Goal: Task Accomplishment & Management: Use online tool/utility

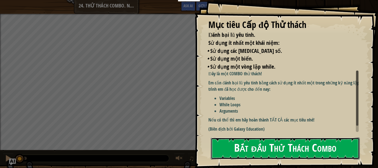
click at [253, 148] on button "Bắt đầu Thử Thách Combo" at bounding box center [285, 148] width 149 height 22
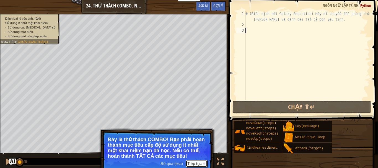
click at [202, 162] on button "Tiếp tục" at bounding box center [197, 163] width 22 height 7
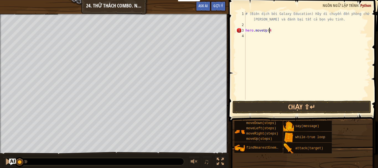
scroll to position [2, 2]
type textarea "hero.moveUp(4)"
type textarea "hero.moveRight(4)"
type textarea "hero.moveDown(3)"
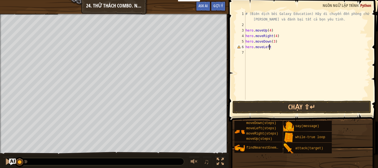
scroll to position [2, 2]
type textarea "hero.moveLeft()"
type textarea "enemy1 = hero.findNearestEnemy()"
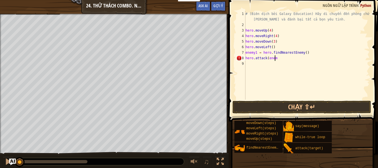
scroll to position [2, 2]
type textarea "hero.attack(enemy1)"
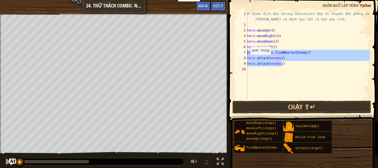
drag, startPoint x: 287, startPoint y: 65, endPoint x: 245, endPoint y: 53, distance: 44.7
click at [245, 53] on div "hero.attack(enemy1) 1 2 3 4 5 6 7 8 9 10 # (Biên dịch bởi Galaxy Education) Hãy…" at bounding box center [302, 55] width 134 height 89
type textarea "enemy1 = hero.findNearestEnemy() hero.attack(enemy1)"
click at [265, 70] on div "# (Biên dịch bởi Galaxy Education) Hãy di chuyển đến phòng chứa kho báu và đánh…" at bounding box center [308, 63] width 124 height 105
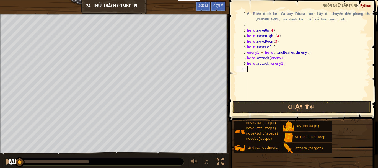
scroll to position [2, 0]
paste textarea "hero.attack(enemy1)"
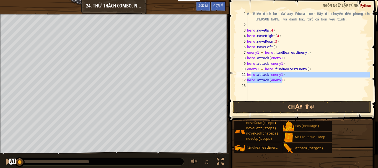
drag, startPoint x: 286, startPoint y: 80, endPoint x: 245, endPoint y: 60, distance: 45.8
click at [245, 63] on div "hero.attack(enemy1) 1 2 3 4 5 6 7 8 9 10 11 12 13 # (Biên dịch bởi Galaxy Educa…" at bounding box center [302, 55] width 134 height 89
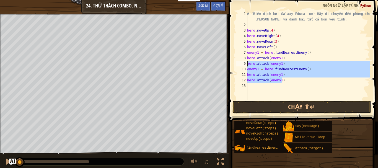
click at [285, 81] on div "# (Biên dịch bởi Galaxy Education) Hãy di chuyển đến phòng chứa kho báu và đánh…" at bounding box center [308, 55] width 124 height 89
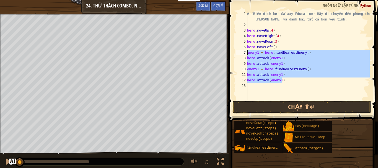
drag, startPoint x: 285, startPoint y: 81, endPoint x: 246, endPoint y: 53, distance: 48.0
click at [246, 53] on div "hero.attack(enemy1) 1 2 3 4 5 6 7 8 9 10 11 12 13 # (Biên dịch bởi Galaxy Educa…" at bounding box center [302, 55] width 134 height 89
click at [293, 80] on div "# (Biên dịch bởi Galaxy Education) Hãy di chuyển đến phòng chứa kho báu và đánh…" at bounding box center [308, 55] width 124 height 89
type textarea "hero.attack(enemy1)"
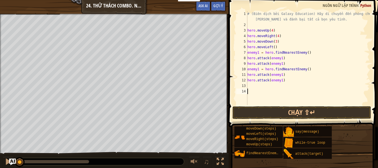
click at [306, 92] on div "# (Biên dịch bởi Galaxy Education) Hãy di chuyển đến phòng chứa kho báu và đánh…" at bounding box center [307, 66] width 123 height 111
click at [265, 89] on div "# (Biên dịch bởi Galaxy Education) Hãy di chuyển đến phòng chứa kho báu và đánh…" at bounding box center [307, 66] width 123 height 111
click at [261, 85] on div "# (Biên dịch bởi Galaxy Education) Hãy di chuyển đến phòng chứa kho báu và đánh…" at bounding box center [307, 66] width 123 height 111
paste textarea "hero.attack(enemy1)"
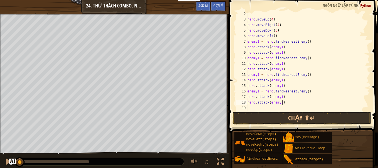
scroll to position [11, 0]
click at [259, 58] on div "hero . moveUp ( 4 ) hero . moveRight ( 4 ) hero . moveDown ( 3 ) hero . moveLef…" at bounding box center [305, 66] width 119 height 111
click at [279, 62] on div "hero . moveUp ( 4 ) hero . moveRight ( 4 ) hero . moveDown ( 3 ) hero . moveLef…" at bounding box center [305, 66] width 119 height 111
click at [280, 63] on div "hero . moveUp ( 4 ) hero . moveRight ( 4 ) hero . moveDown ( 3 ) hero . moveLef…" at bounding box center [305, 66] width 119 height 111
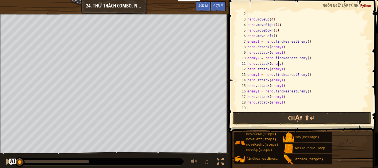
scroll to position [2, 2]
click at [281, 69] on div "hero . moveUp ( 4 ) hero . moveRight ( 4 ) hero . moveDown ( 3 ) hero . moveLef…" at bounding box center [305, 66] width 119 height 111
click at [258, 74] on div "hero . moveUp ( 4 ) hero . moveRight ( 4 ) hero . moveDown ( 3 ) hero . moveLef…" at bounding box center [305, 66] width 119 height 111
click at [280, 81] on div "hero . moveUp ( 4 ) hero . moveRight ( 4 ) hero . moveDown ( 3 ) hero . moveLef…" at bounding box center [305, 66] width 119 height 111
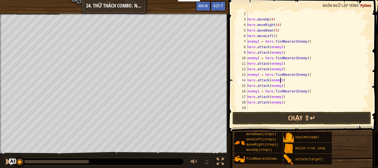
scroll to position [2, 2]
click at [280, 87] on div "hero . moveUp ( 4 ) hero . moveRight ( 4 ) hero . moveDown ( 3 ) hero . moveLef…" at bounding box center [305, 66] width 119 height 111
click at [257, 90] on div "hero . moveUp ( 4 ) hero . moveRight ( 4 ) hero . moveDown ( 3 ) hero . moveLef…" at bounding box center [305, 66] width 119 height 111
click at [259, 91] on div "hero . moveUp ( 4 ) hero . moveRight ( 4 ) hero . moveDown ( 3 ) hero . moveLef…" at bounding box center [305, 66] width 119 height 111
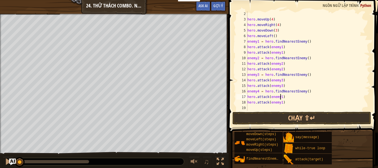
click at [280, 98] on div "hero . moveUp ( 4 ) hero . moveRight ( 4 ) hero . moveDown ( 3 ) hero . moveLef…" at bounding box center [305, 66] width 119 height 111
click at [281, 102] on div "hero . moveUp ( 4 ) hero . moveRight ( 4 ) hero . moveDown ( 3 ) hero . moveLef…" at bounding box center [305, 66] width 119 height 111
click at [279, 103] on div "hero . moveUp ( 4 ) hero . moveRight ( 4 ) hero . moveDown ( 3 ) hero . moveLef…" at bounding box center [305, 66] width 119 height 111
type textarea "hero.attack(enemy4)"
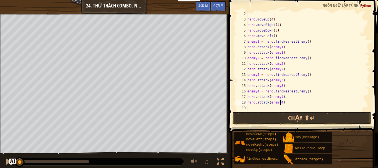
click at [262, 106] on div "hero . moveUp ( 4 ) hero . moveRight ( 4 ) hero . moveDown ( 3 ) hero . moveLef…" at bounding box center [305, 66] width 119 height 111
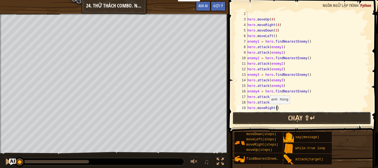
click at [310, 119] on button "Chạy ⇧↵" at bounding box center [301, 118] width 139 height 13
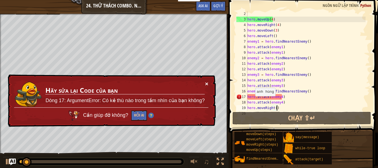
click at [207, 81] on button "×" at bounding box center [206, 84] width 3 height 6
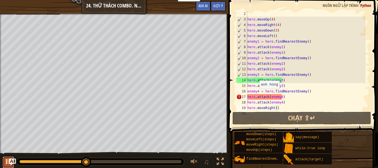
click at [5, 165] on div at bounding box center [8, 161] width 7 height 7
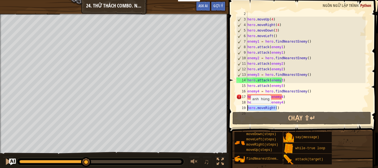
drag, startPoint x: 279, startPoint y: 108, endPoint x: 232, endPoint y: 111, distance: 47.1
click at [232, 111] on div "hero.moveRight() 2 3 4 5 6 7 8 9 10 11 12 13 14 15 16 17 18 19 20 hero . moveUp…" at bounding box center [302, 77] width 151 height 149
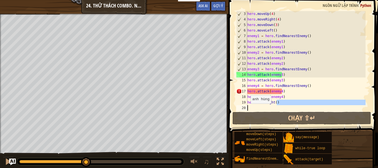
scroll to position [17, 0]
click at [278, 102] on div "hero . moveUp ( 4 ) hero . moveRight ( 4 ) hero . moveDown ( 3 ) hero . moveLef…" at bounding box center [305, 61] width 119 height 100
type textarea "hero.moveRight()"
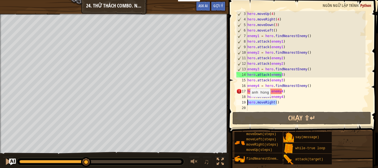
drag, startPoint x: 277, startPoint y: 102, endPoint x: 240, endPoint y: 103, distance: 36.8
click at [240, 103] on div "hero.moveRight() 3 4 5 6 7 8 9 10 11 12 13 14 15 16 17 18 19 20 hero . moveUp (…" at bounding box center [302, 61] width 134 height 100
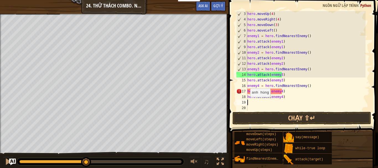
scroll to position [2, 0]
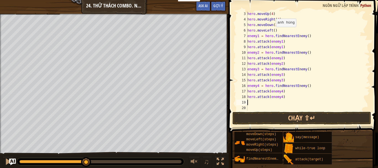
click at [273, 31] on div "hero . moveUp ( 4 ) hero . moveRight ( 4 ) hero . moveDown ( 3 ) hero . moveLef…" at bounding box center [305, 66] width 119 height 111
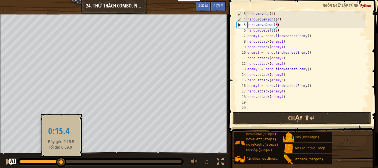
click at [43, 145] on div "Đánh bại lũ yêu tinh. (3/4) Sử dụng ít nhất một khái niệm: Sử dụng các tham số.…" at bounding box center [189, 91] width 378 height 155
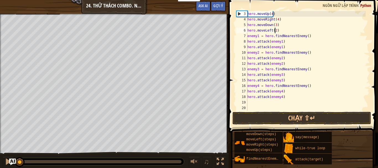
drag, startPoint x: 41, startPoint y: 159, endPoint x: 7, endPoint y: 153, distance: 34.8
click at [7, 153] on div "♫" at bounding box center [114, 160] width 228 height 17
click at [9, 160] on img "Ask AI" at bounding box center [12, 161] width 7 height 7
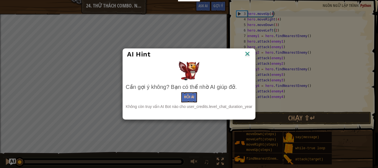
click at [246, 52] on img at bounding box center [247, 54] width 7 height 8
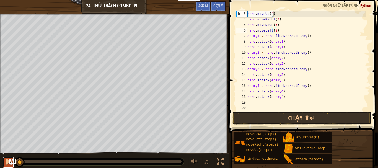
click at [6, 163] on div at bounding box center [8, 161] width 7 height 7
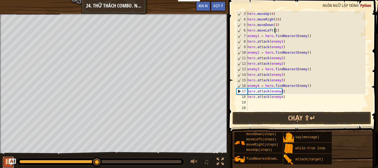
click at [3, 163] on button at bounding box center [8, 162] width 11 height 11
click at [283, 80] on div "hero . moveUp ( 4 ) hero . moveRight ( 4 ) hero . moveDown ( 3 ) hero . moveLef…" at bounding box center [305, 66] width 119 height 111
type textarea "hero.attack(enemy3)"
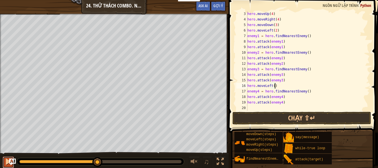
click at [5, 162] on div at bounding box center [8, 161] width 7 height 7
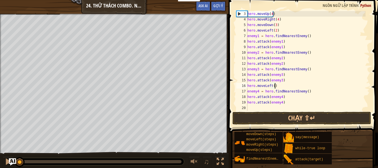
drag, startPoint x: 99, startPoint y: 160, endPoint x: 14, endPoint y: 160, distance: 84.4
click at [14, 160] on div "Khoá học Giới thiệu chung về Khoa học máy tính 24. Thử Thách Combo. Nơi An Toàn…" at bounding box center [189, 84] width 378 height 168
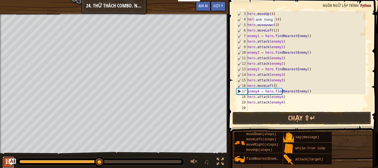
click at [5, 162] on div at bounding box center [8, 161] width 7 height 7
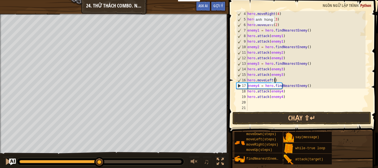
scroll to position [0, 0]
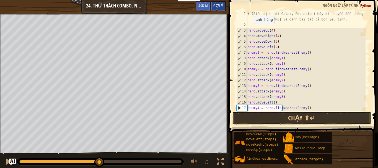
click at [220, 3] on div "Gợi ý" at bounding box center [217, 6] width 15 height 10
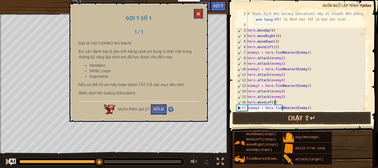
click at [199, 13] on span at bounding box center [198, 14] width 4 height 4
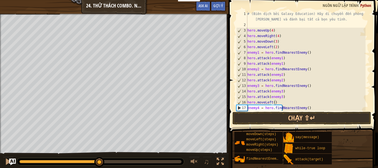
scroll to position [22, 0]
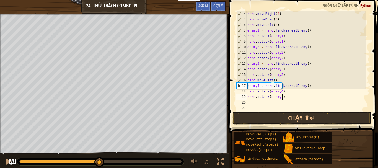
click at [287, 97] on div "hero . moveRight ( 4 ) hero . moveDown ( 3 ) hero . moveLeft ( 2 ) enemy1 = her…" at bounding box center [305, 66] width 119 height 111
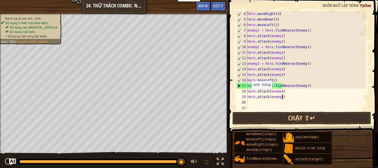
drag, startPoint x: 100, startPoint y: 163, endPoint x: 189, endPoint y: 154, distance: 89.3
click at [189, 154] on div "♫" at bounding box center [114, 160] width 228 height 17
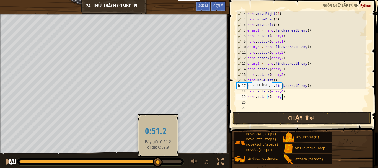
drag, startPoint x: 178, startPoint y: 161, endPoint x: 152, endPoint y: 160, distance: 25.5
click at [153, 160] on div at bounding box center [158, 162] width 10 height 10
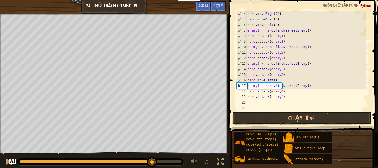
click at [280, 79] on div "hero . moveRight ( 4 ) hero . moveDown ( 3 ) hero . moveLeft ( 2 ) enemy1 = her…" at bounding box center [305, 66] width 119 height 111
type textarea "h"
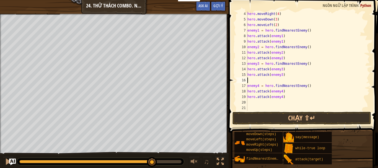
scroll to position [17, 0]
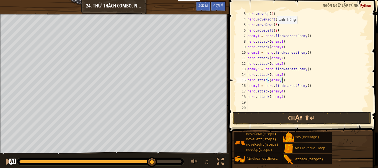
click at [274, 30] on div "hero . moveUp ( 4 ) hero . moveRight ( 4 ) hero . moveDown ( 3 ) hero . moveLef…" at bounding box center [305, 66] width 119 height 111
click at [283, 118] on button "Chạy ⇧↵" at bounding box center [301, 118] width 139 height 13
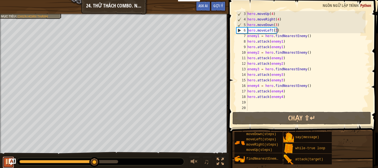
click at [3, 160] on button at bounding box center [8, 162] width 11 height 11
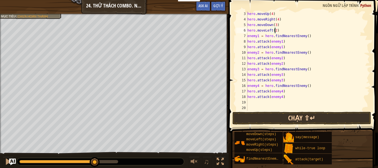
type textarea "hero.moveLeft(2)"
click at [289, 116] on button "Chạy ⇧↵" at bounding box center [301, 118] width 139 height 13
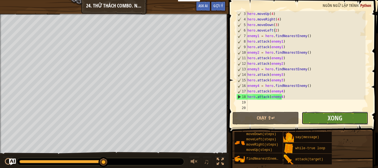
click at [345, 119] on button "Xong" at bounding box center [334, 118] width 66 height 13
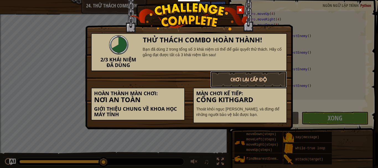
click at [283, 83] on button "Chơi lại cấp độ" at bounding box center [248, 79] width 77 height 17
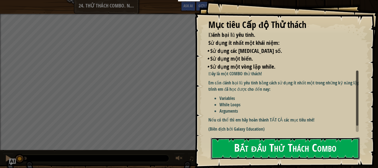
click at [250, 149] on button "Bắt đầu Thử Thách Combo" at bounding box center [285, 148] width 149 height 22
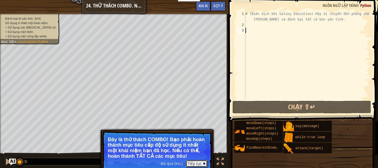
click at [196, 162] on button "Tiếp tục" at bounding box center [197, 163] width 22 height 7
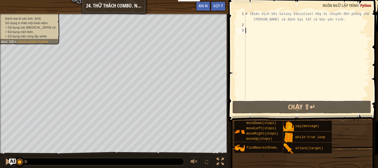
scroll to position [2, 0]
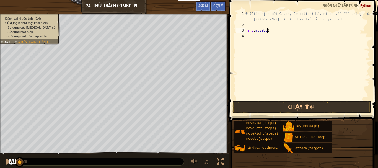
type textarea "hero.moveUp()"
type textarea "hero.moveRight(4)"
click at [267, 31] on div "# (Biên dịch bởi Galaxy Education) Hãy di chuyển đến phòng chứa kho báu và đánh…" at bounding box center [306, 63] width 125 height 105
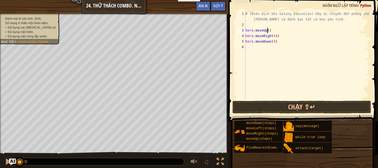
type textarea "hero.moveUp(4)"
click at [258, 47] on div "# (Biên dịch bởi Galaxy Education) Hãy di chuyển đến phòng chứa kho báu và đánh…" at bounding box center [306, 63] width 125 height 105
type textarea "hero.moveLeft(2)"
click at [264, 54] on div "# (Biên dịch bởi Galaxy Education) Hãy di chuyển đến phòng chứa kho báu và đánh…" at bounding box center [306, 63] width 125 height 105
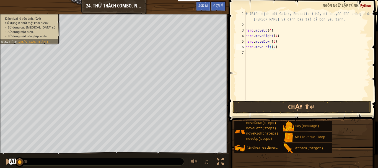
scroll to position [2, 0]
type textarea "while True:"
type textarea "enemy = hero.findNearestEnemy()"
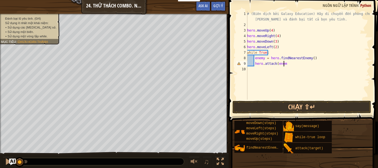
scroll to position [2, 3]
type textarea "hero.attack(enemy)"
click at [313, 102] on button "Chạy ⇧↵" at bounding box center [301, 107] width 139 height 13
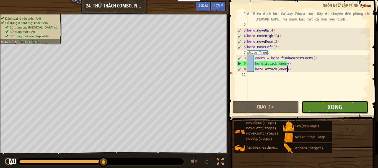
click at [326, 104] on button "Xong" at bounding box center [334, 107] width 66 height 13
